Goal: Information Seeking & Learning: Learn about a topic

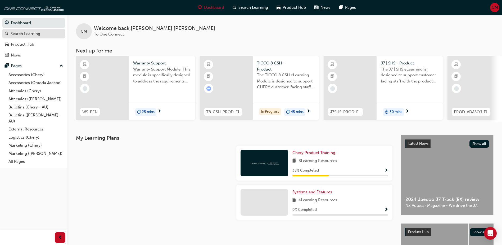
click at [23, 36] on div "Search Learning" at bounding box center [26, 34] width 30 height 6
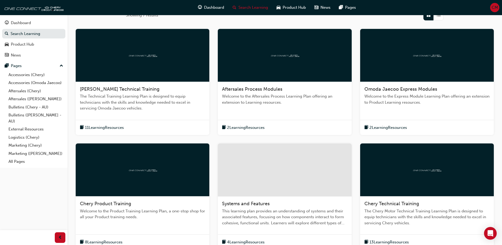
scroll to position [106, 0]
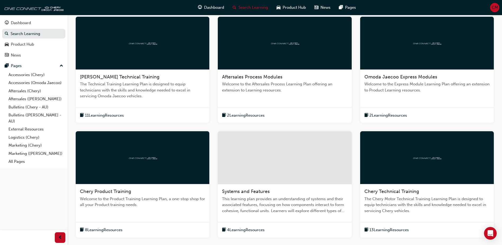
click at [156, 111] on div "11 Learning Resources" at bounding box center [143, 114] width 134 height 15
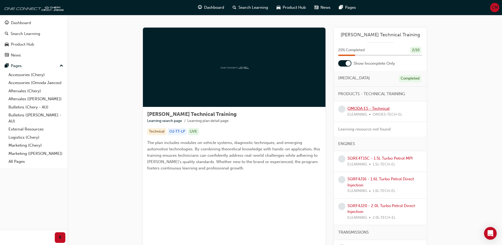
click at [371, 110] on link "OMODA E5 - Technical" at bounding box center [368, 108] width 42 height 5
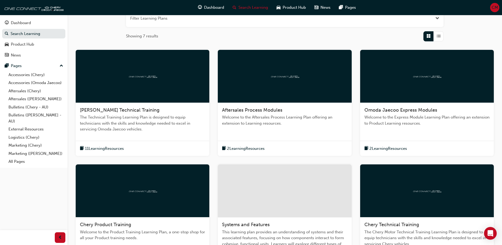
scroll to position [26, 0]
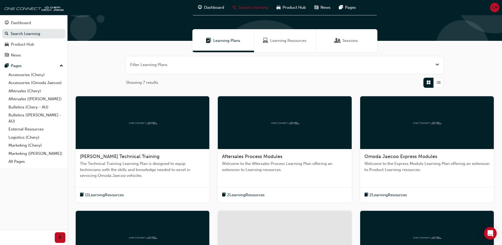
click at [359, 37] on div "Sessions" at bounding box center [347, 40] width 62 height 23
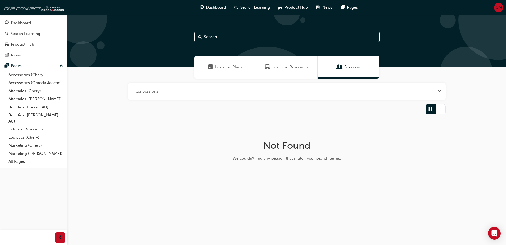
click at [224, 62] on div "Learning Plans" at bounding box center [225, 67] width 62 height 23
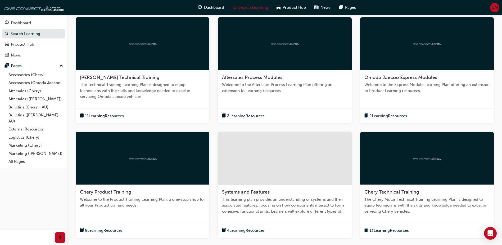
scroll to position [106, 0]
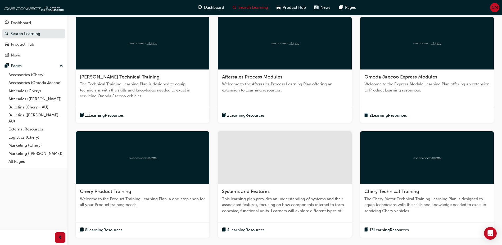
click at [290, 109] on div "2 Learning Resources" at bounding box center [285, 114] width 134 height 15
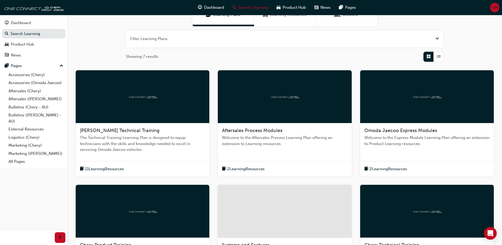
scroll to position [53, 0]
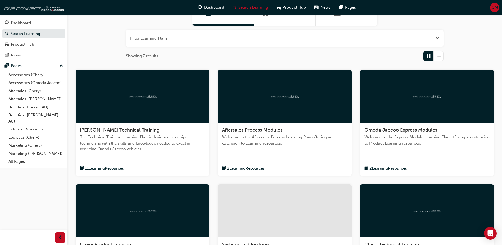
click at [434, 159] on div "Omoda Jaecoo Express Modules Welcome to the Express Module Learning Plan offeri…" at bounding box center [427, 123] width 134 height 106
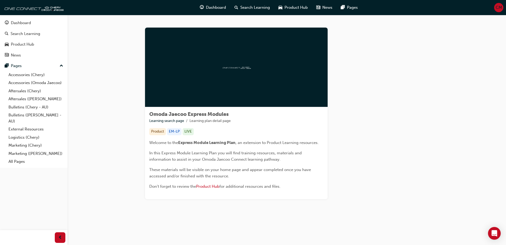
drag, startPoint x: 128, startPoint y: 119, endPoint x: 114, endPoint y: 121, distance: 14.7
click at [114, 121] on div "Omoda Jaecoo Express Modules Learning search page Learning plan detail page Omo…" at bounding box center [286, 119] width 438 height 209
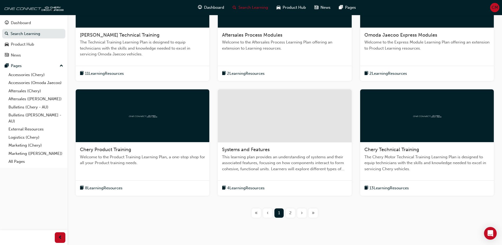
scroll to position [163, 0]
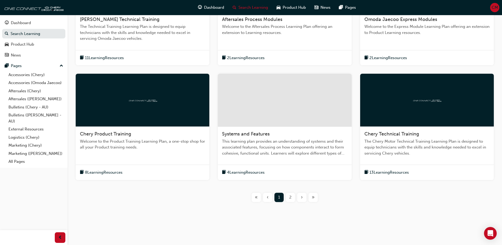
click at [132, 163] on div "Chery Product Training Welcome to the Product Training Learning Plan, a one-sto…" at bounding box center [143, 127] width 134 height 106
click at [299, 164] on div "4 Learning Resources" at bounding box center [285, 171] width 134 height 15
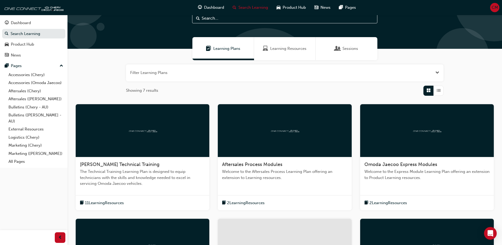
scroll to position [132, 0]
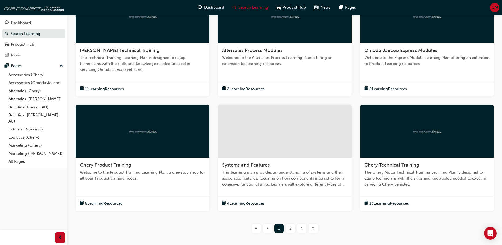
click at [290, 227] on span "2" at bounding box center [290, 228] width 2 height 6
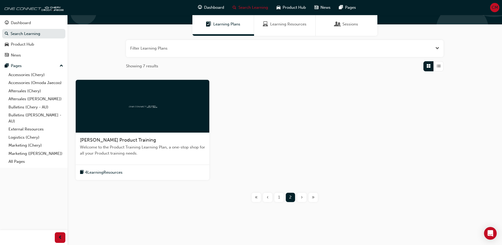
click at [278, 196] on div "1" at bounding box center [278, 196] width 9 height 9
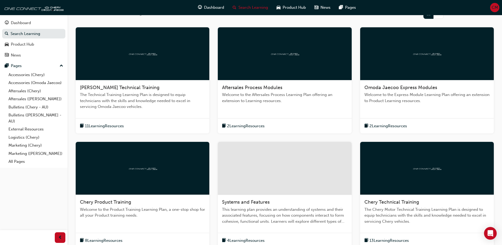
scroll to position [96, 0]
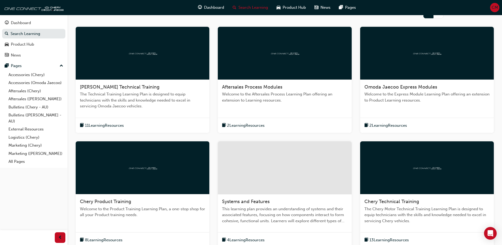
click at [415, 199] on span "Chery Technical Training" at bounding box center [391, 201] width 55 height 6
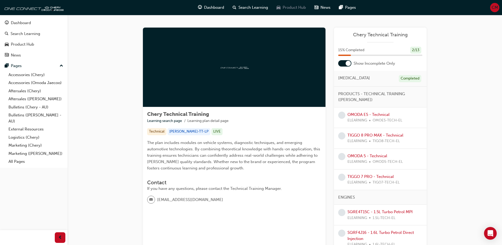
click at [286, 10] on span "Product Hub" at bounding box center [294, 7] width 23 height 6
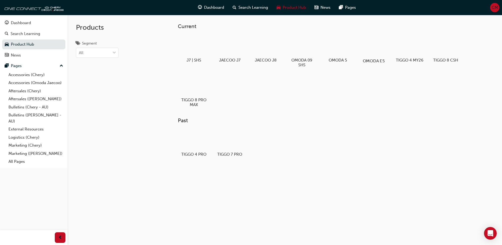
click at [370, 51] on div at bounding box center [373, 45] width 29 height 21
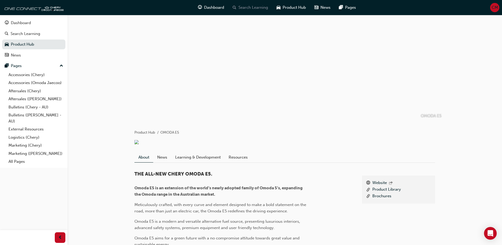
click at [251, 10] on span "Search Learning" at bounding box center [253, 7] width 30 height 6
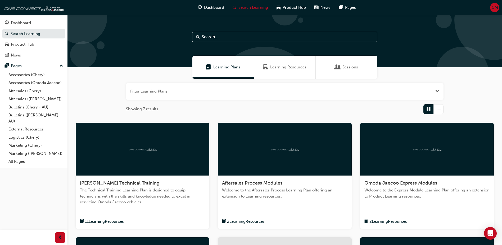
click at [167, 221] on div "11 Learning Resources" at bounding box center [143, 220] width 134 height 15
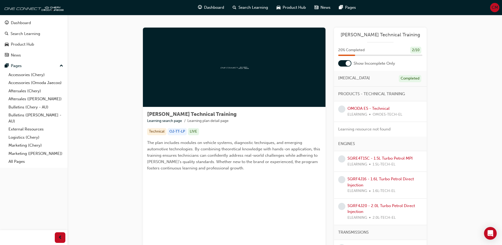
click at [366, 111] on div "OMODA E5 - Technical ELEARNING OMOE5-TECH-EL" at bounding box center [374, 111] width 55 height 12
click at [366, 107] on link "OMODA E5 - Technical" at bounding box center [368, 108] width 42 height 5
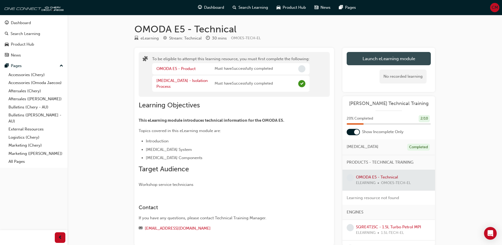
click at [369, 57] on button "Launch eLearning module" at bounding box center [389, 58] width 84 height 13
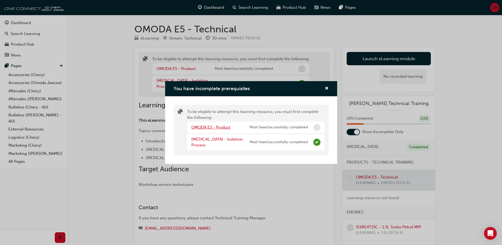
click at [202, 128] on link "OMODA E5 - Product" at bounding box center [210, 127] width 39 height 5
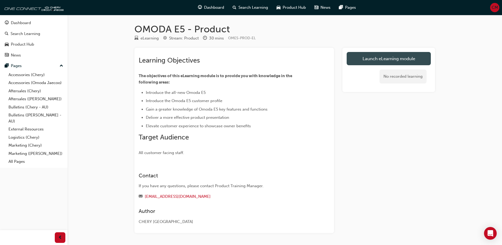
click at [373, 58] on link "Launch eLearning module" at bounding box center [389, 58] width 84 height 13
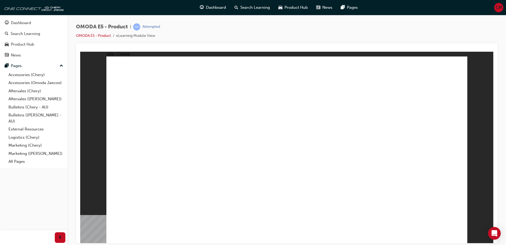
drag, startPoint x: 379, startPoint y: 155, endPoint x: 386, endPoint y: 162, distance: 10.3
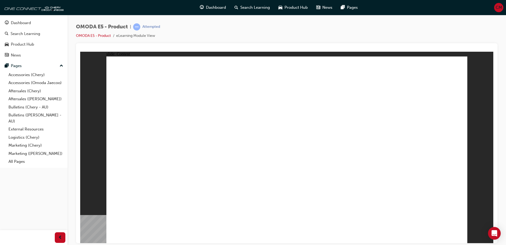
drag, startPoint x: 412, startPoint y: 219, endPoint x: 418, endPoint y: 208, distance: 13.3
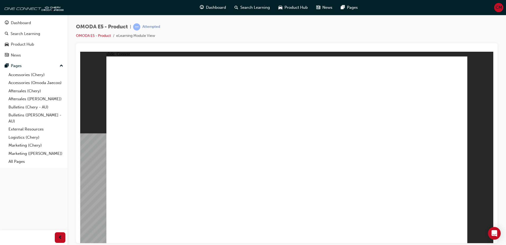
drag, startPoint x: 197, startPoint y: 100, endPoint x: 213, endPoint y: 100, distance: 16.4
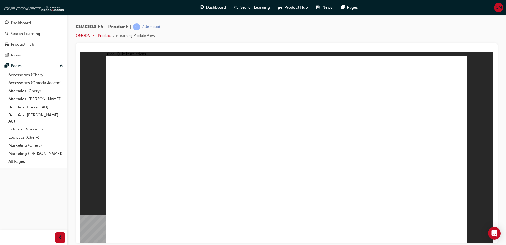
radio input "true"
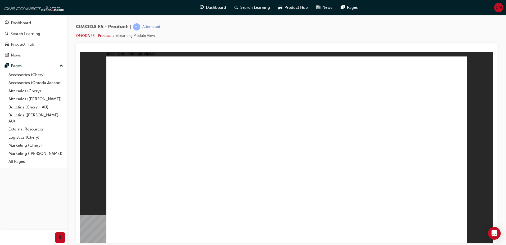
radio input "true"
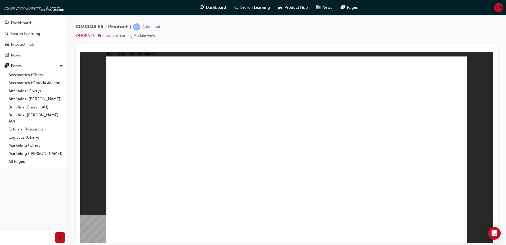
radio input "true"
drag, startPoint x: 324, startPoint y: 81, endPoint x: 324, endPoint y: 86, distance: 5.3
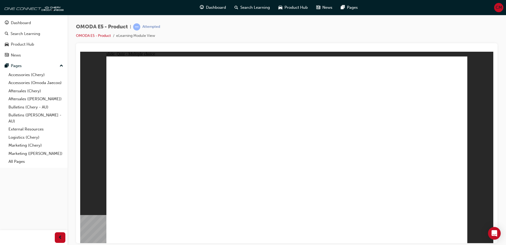
radio input "true"
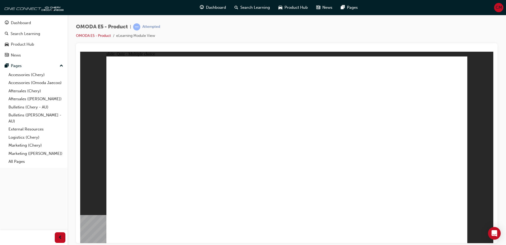
radio input "true"
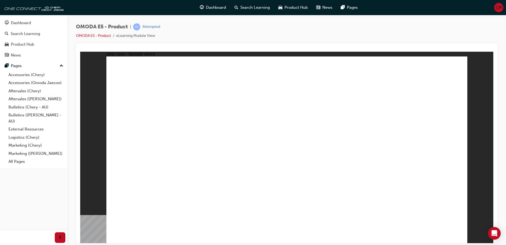
radio input "true"
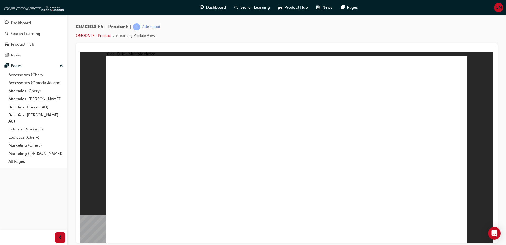
radio input "true"
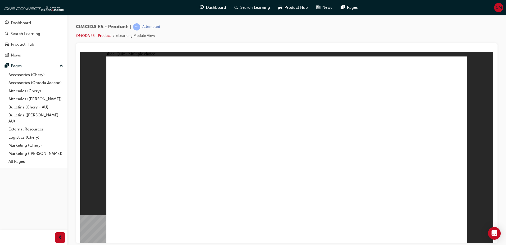
radio input "true"
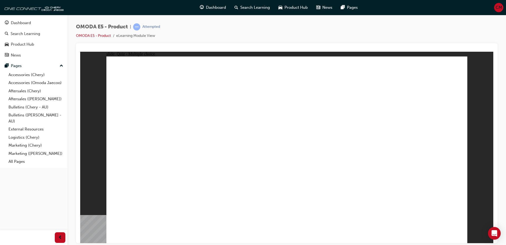
radio input "true"
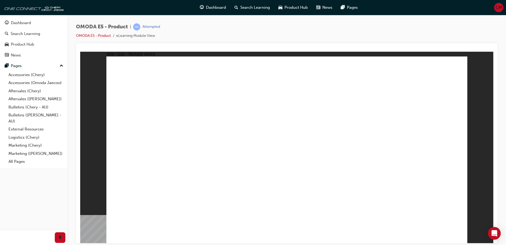
radio input "true"
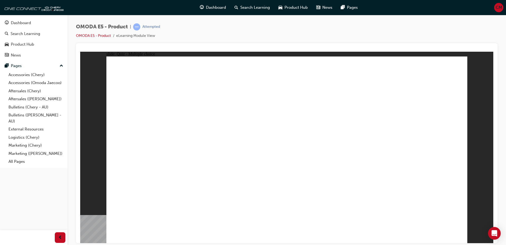
drag, startPoint x: 296, startPoint y: 183, endPoint x: 287, endPoint y: 183, distance: 9.3
radio input "true"
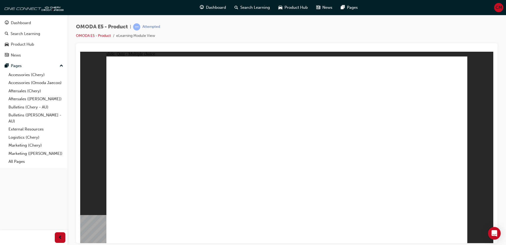
radio input "true"
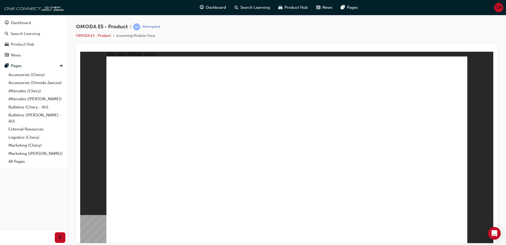
radio input "true"
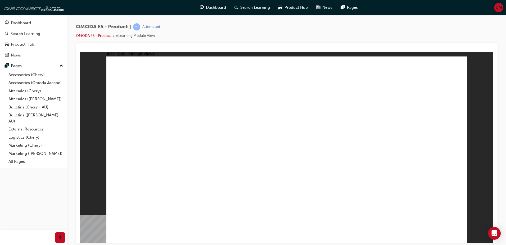
radio input "true"
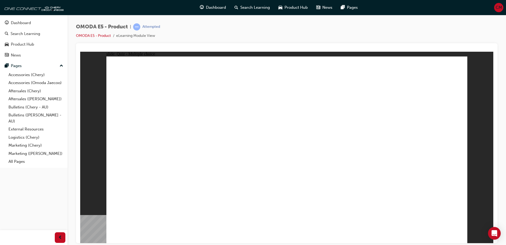
radio input "true"
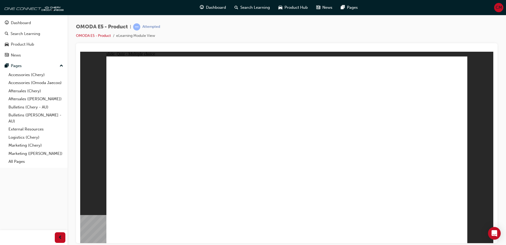
radio input "true"
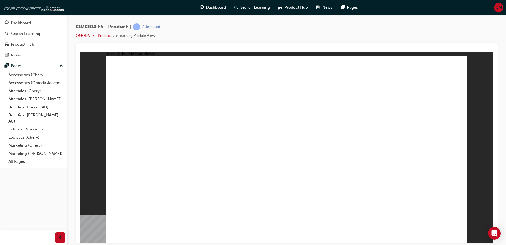
radio input "true"
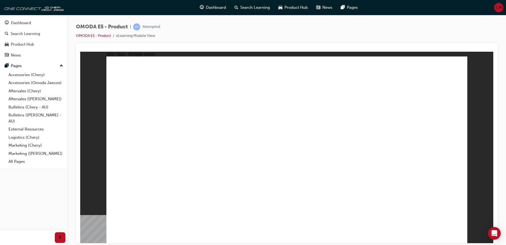
radio input "true"
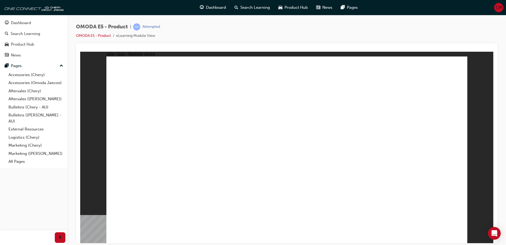
radio input "true"
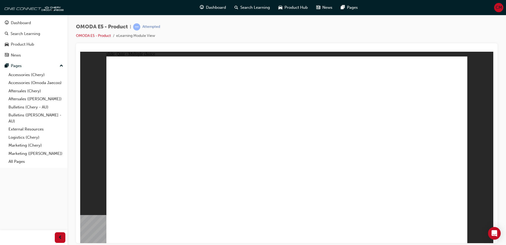
radio input "true"
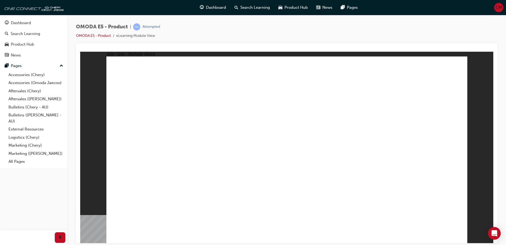
radio input "true"
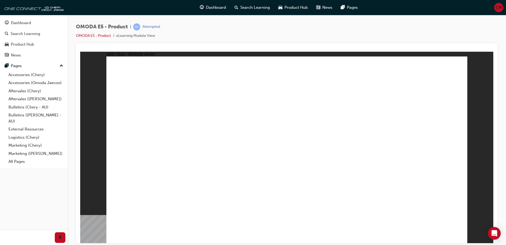
radio input "true"
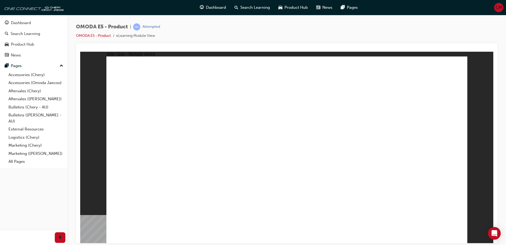
radio input "true"
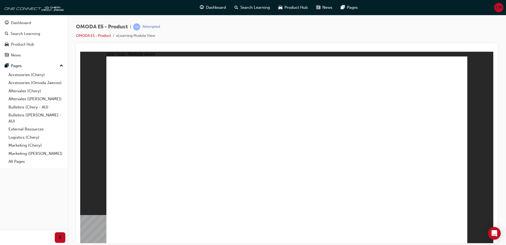
radio input "true"
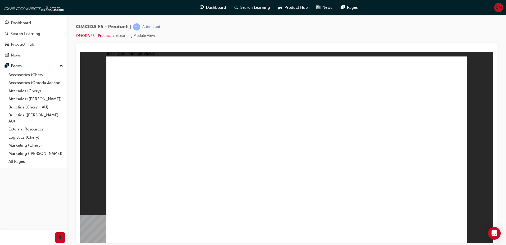
radio input "true"
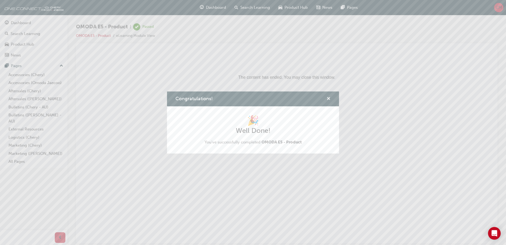
click at [330, 97] on span "cross-icon" at bounding box center [329, 99] width 4 height 5
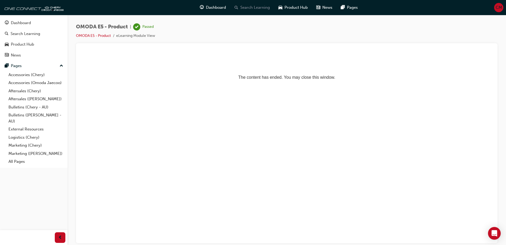
click at [250, 8] on span "Search Learning" at bounding box center [255, 7] width 30 height 6
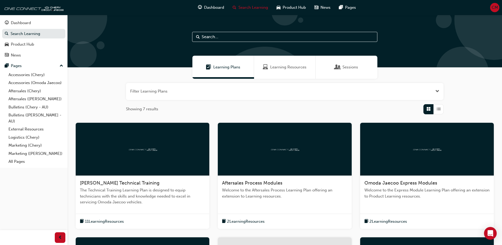
scroll to position [79, 0]
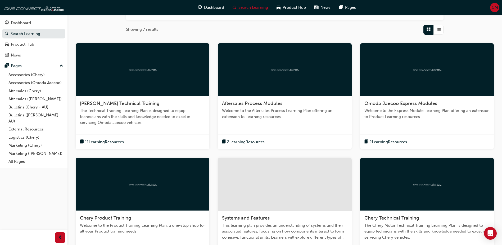
click at [140, 137] on div "11 Learning Resources" at bounding box center [143, 141] width 134 height 15
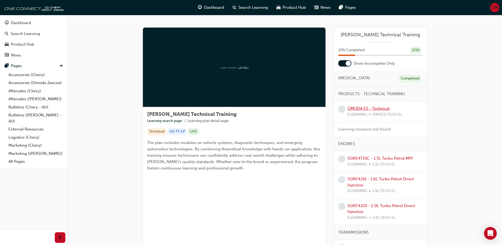
click at [359, 108] on link "OMODA E5 - Technical" at bounding box center [368, 108] width 42 height 5
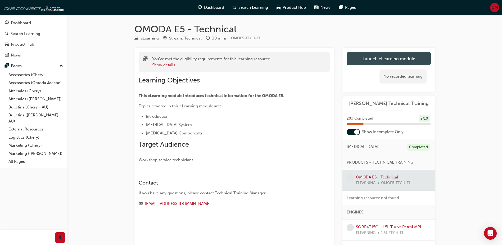
click at [358, 62] on link "Launch eLearning module" at bounding box center [389, 58] width 84 height 13
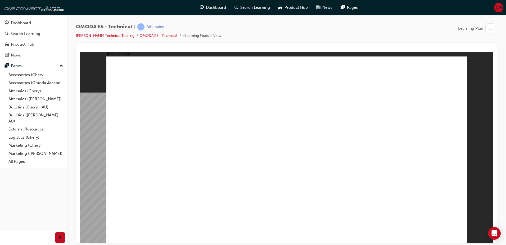
click at [263, 7] on span "Search Learning" at bounding box center [255, 7] width 30 height 6
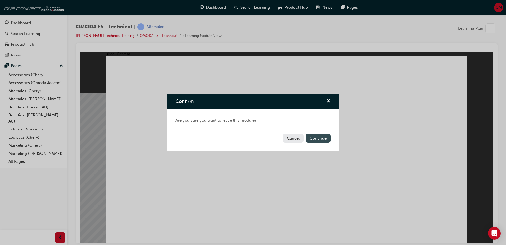
click at [316, 139] on button "Continue" at bounding box center [318, 138] width 25 height 9
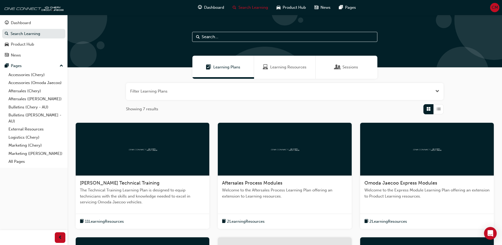
click at [138, 191] on span "The Technical Training Learning Plan is designed to equip technicians with the …" at bounding box center [142, 196] width 125 height 18
